Goal: Information Seeking & Learning: Learn about a topic

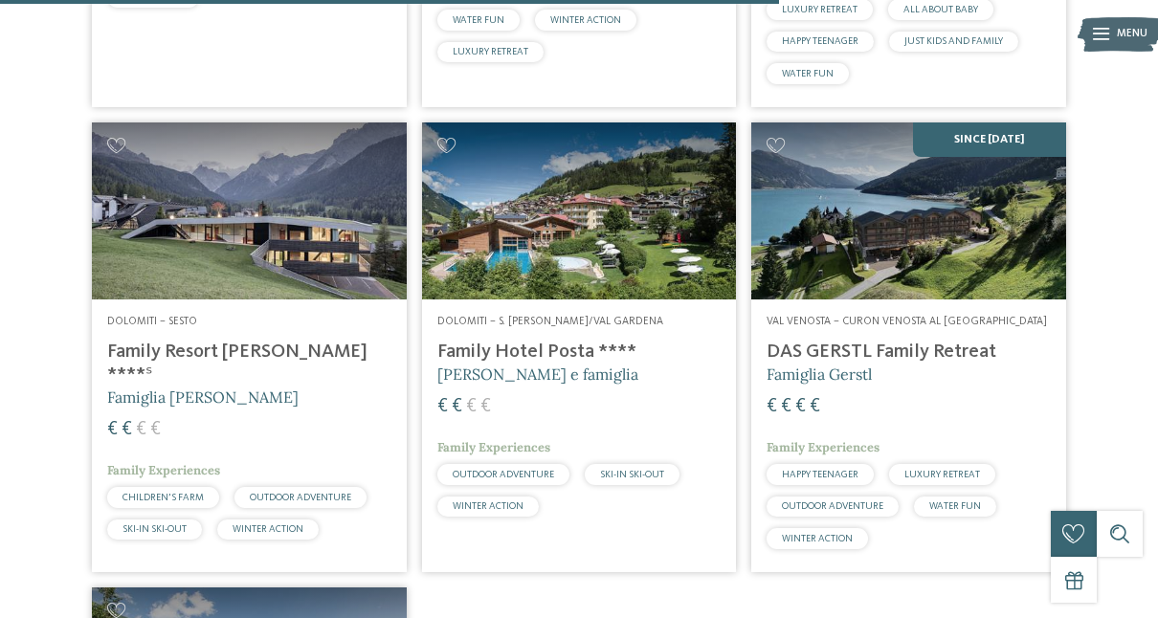
scroll to position [2357, 0]
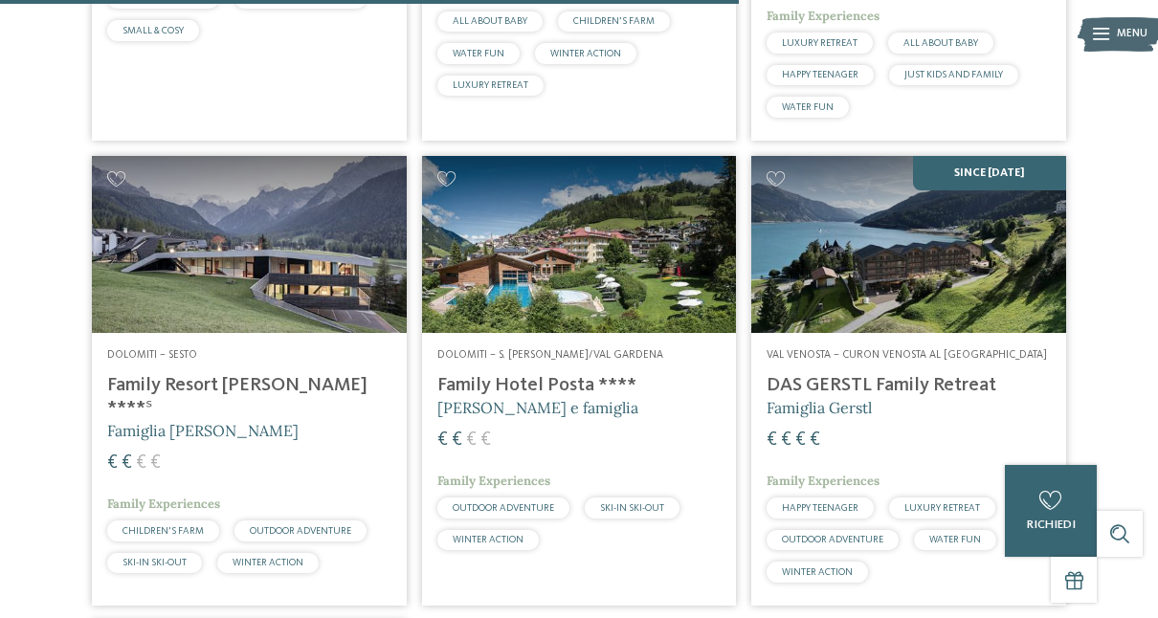
click at [583, 379] on h4 "Family Hotel Posta ****" at bounding box center [579, 385] width 284 height 23
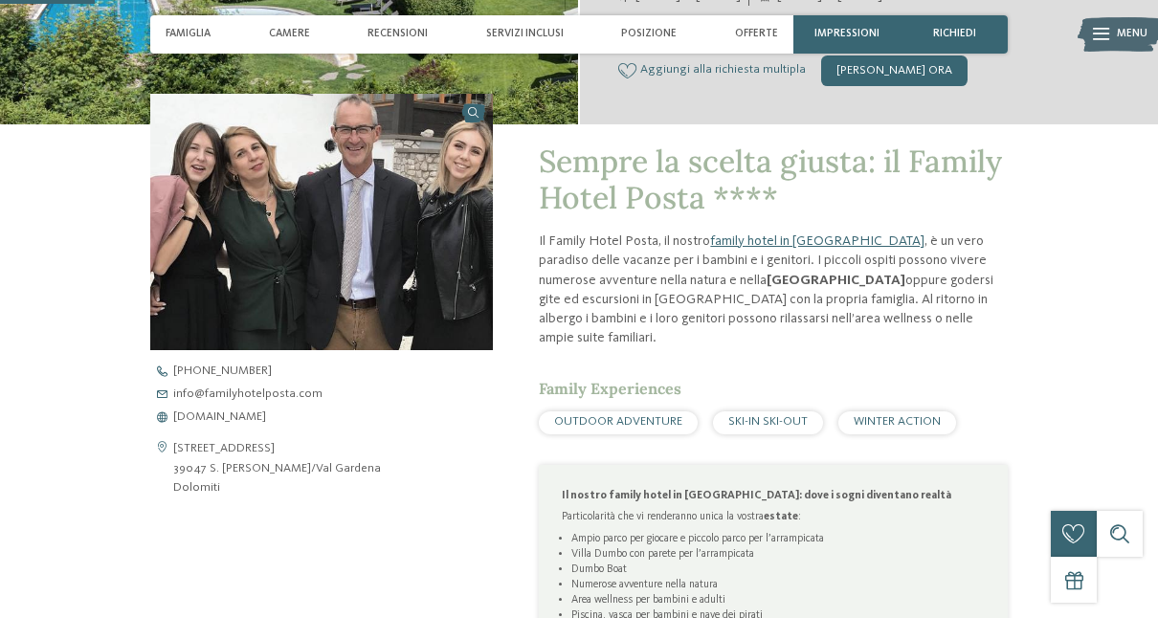
scroll to position [524, 0]
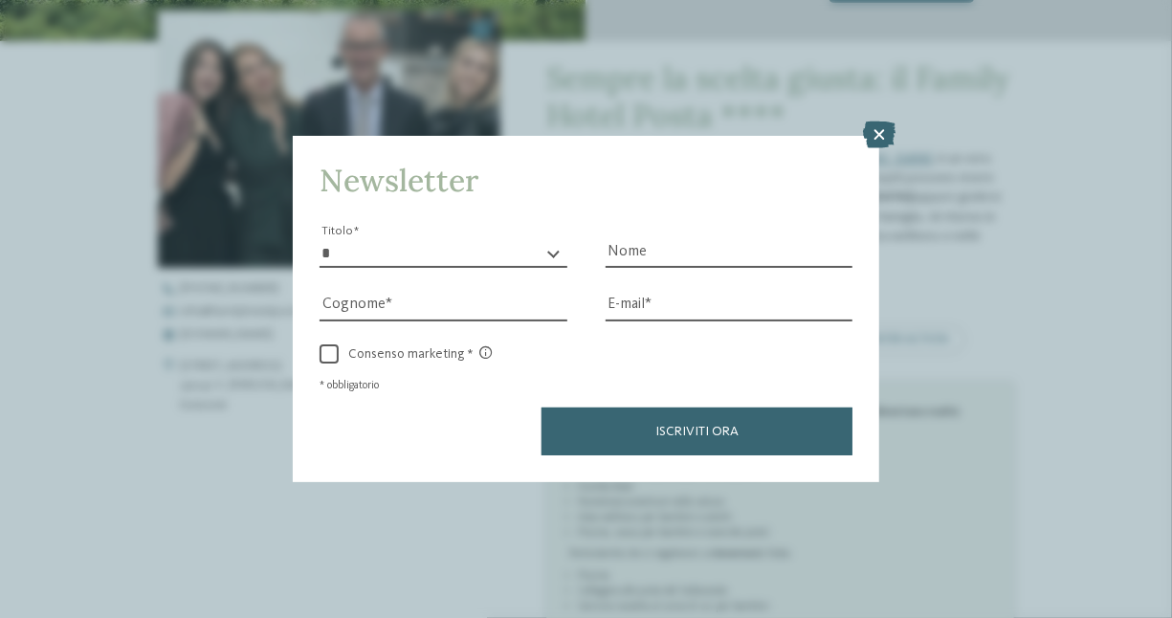
click at [888, 132] on icon at bounding box center [879, 135] width 33 height 27
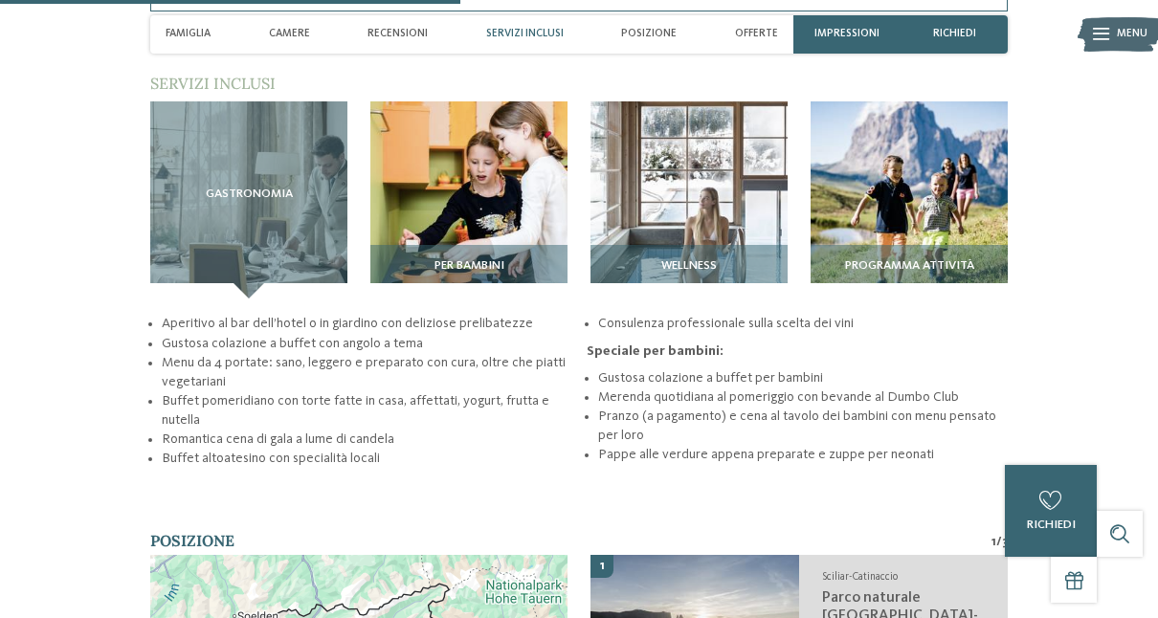
scroll to position [2098, 0]
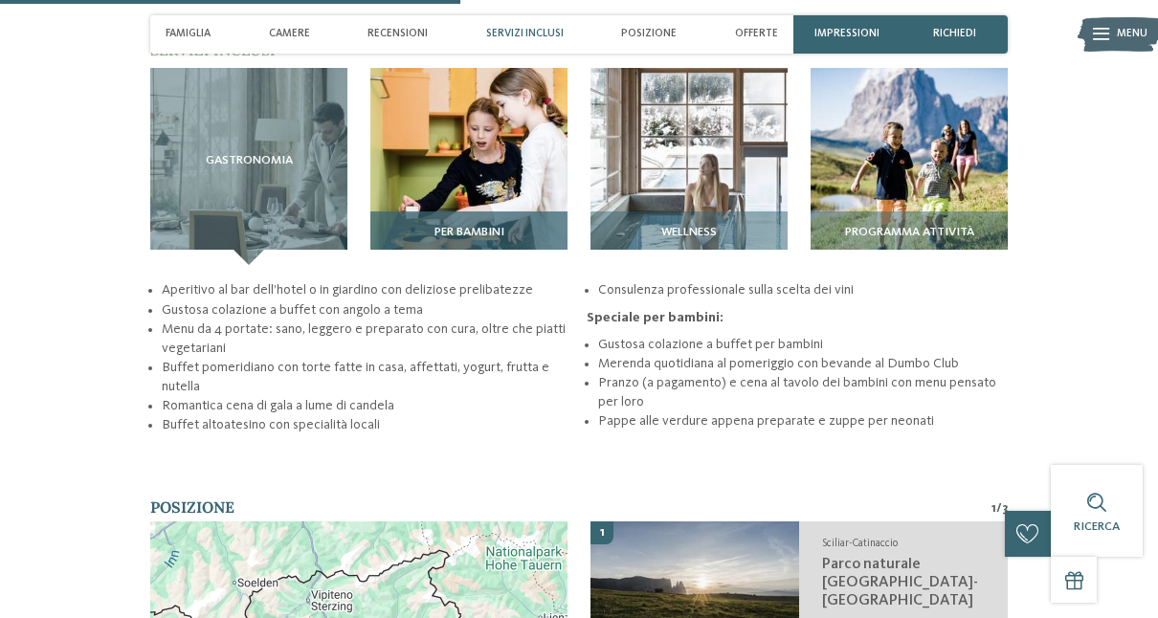
click at [493, 176] on img at bounding box center [468, 166] width 197 height 197
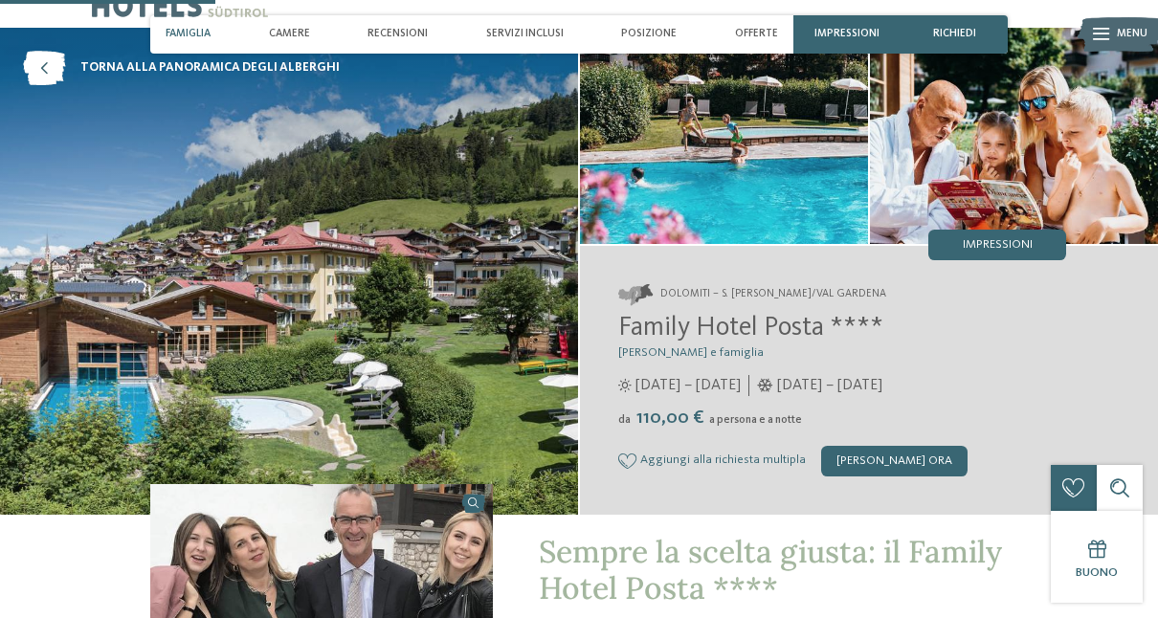
scroll to position [0, 0]
